Goal: Task Accomplishment & Management: Use online tool/utility

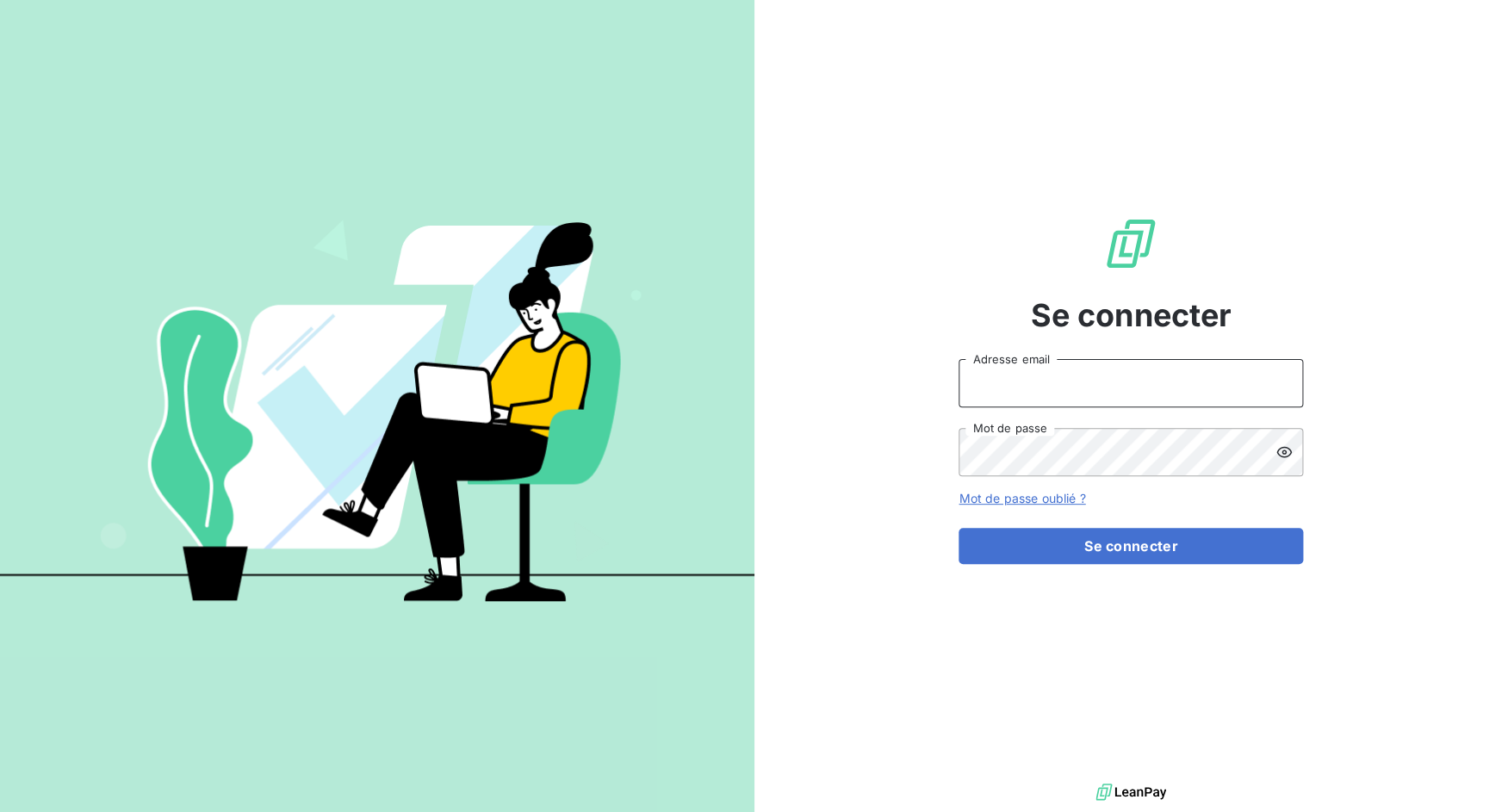
click at [1084, 374] on input "Adresse email" at bounding box center [1131, 382] width 345 height 48
drag, startPoint x: 1018, startPoint y: 382, endPoint x: 1187, endPoint y: 382, distance: 169.0
click at [1186, 382] on input "admin@3dcelo" at bounding box center [1131, 382] width 345 height 48
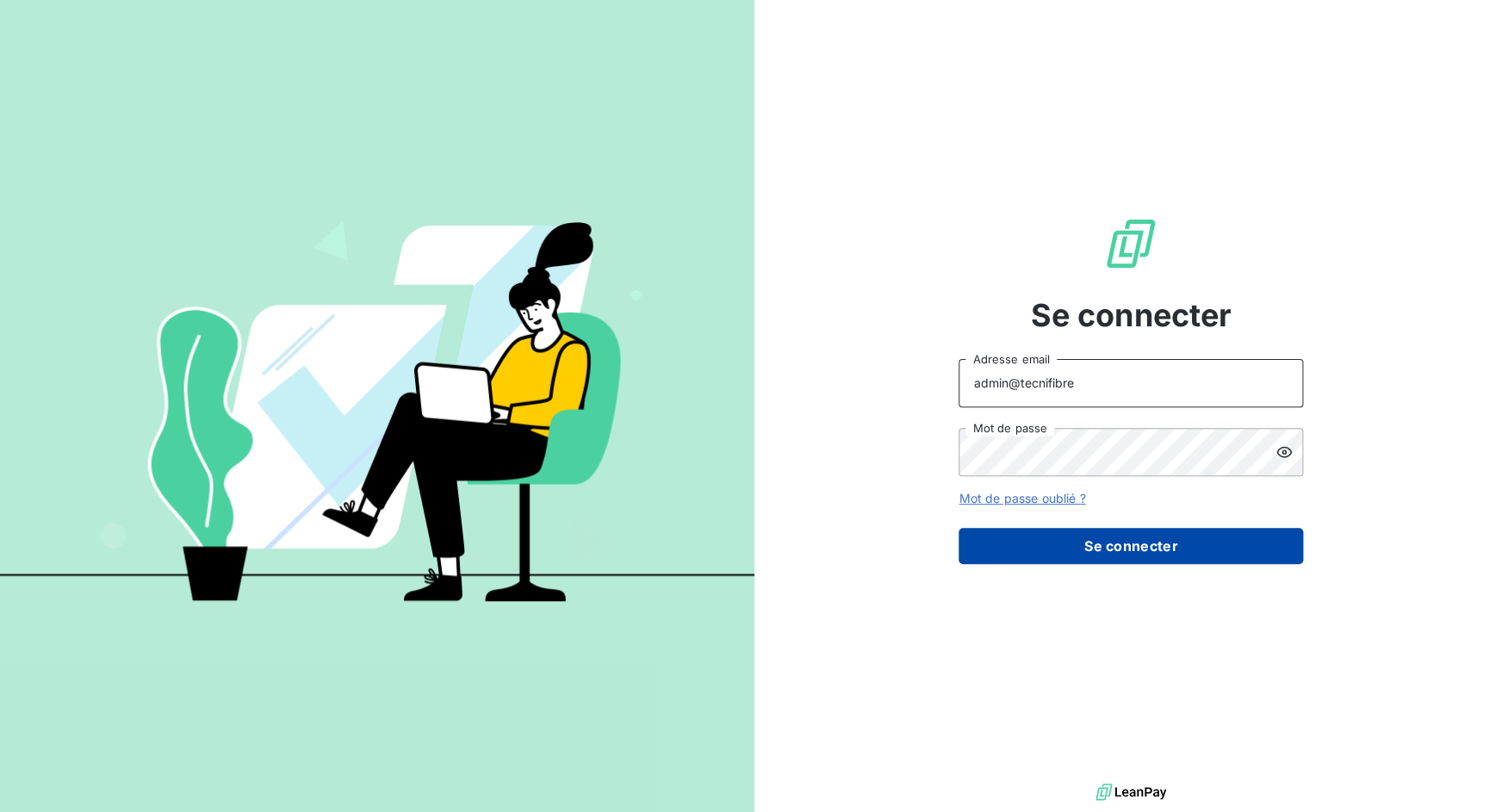
type input "admin@tecnifibre"
click at [1114, 544] on button "Se connecter" at bounding box center [1131, 545] width 345 height 37
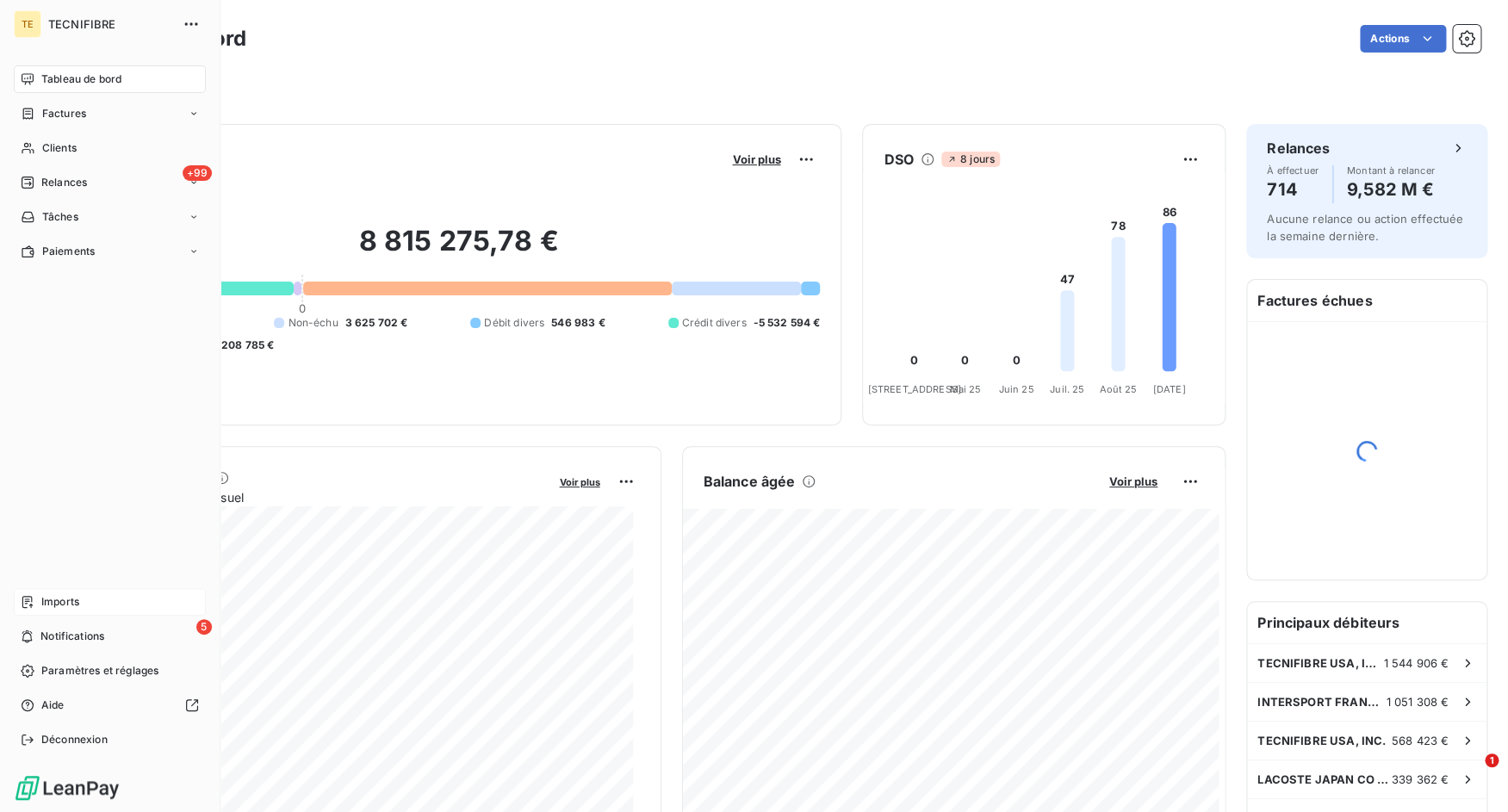
click at [32, 602] on icon at bounding box center [27, 601] width 14 height 14
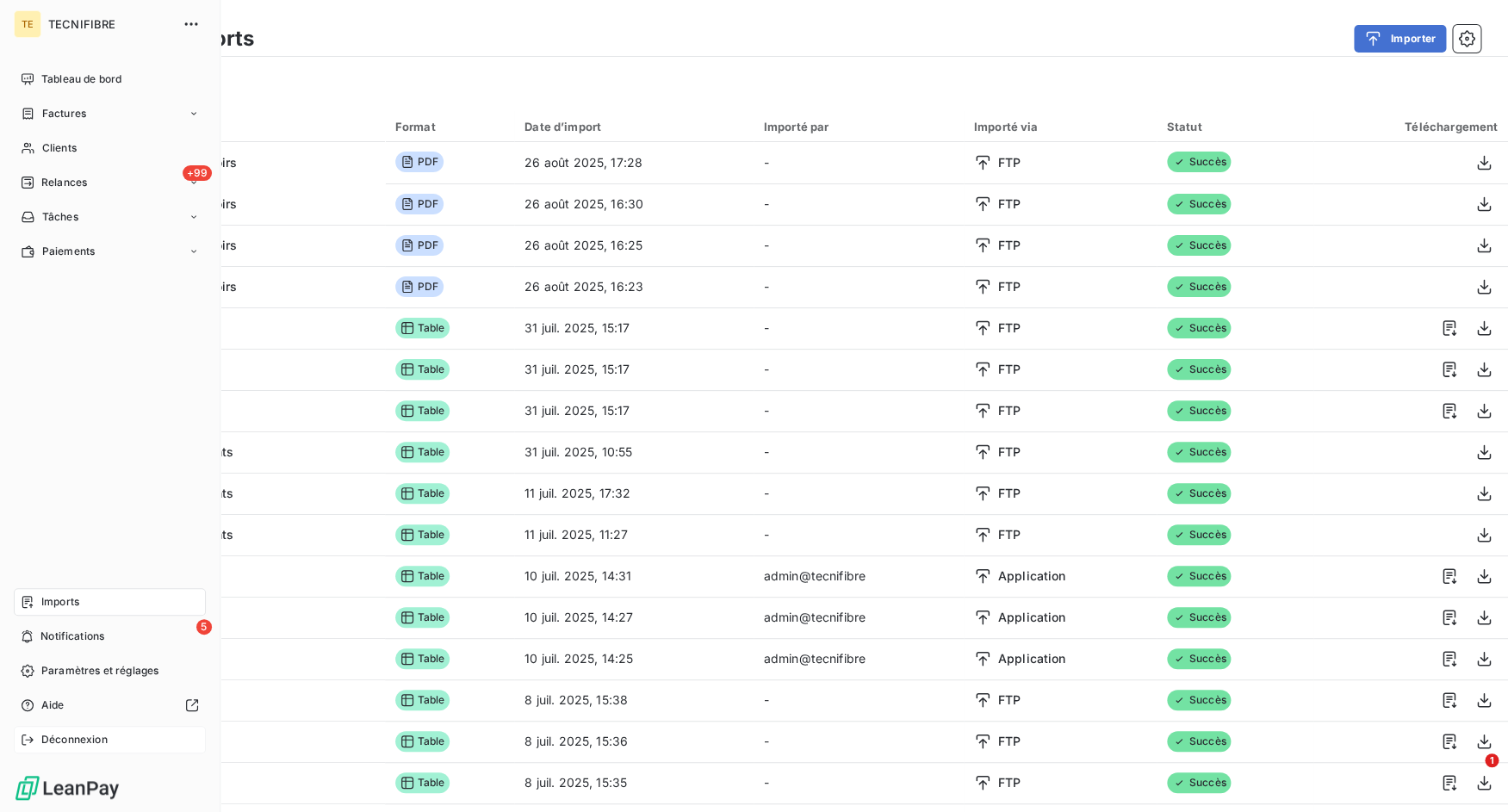
click at [30, 746] on icon at bounding box center [27, 739] width 14 height 14
